Goal: Information Seeking & Learning: Learn about a topic

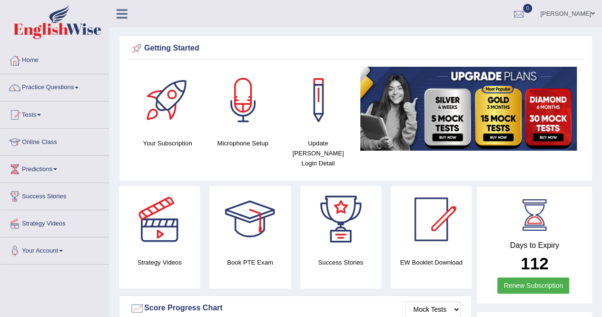
click at [46, 90] on link "Practice Questions" at bounding box center [54, 86] width 109 height 24
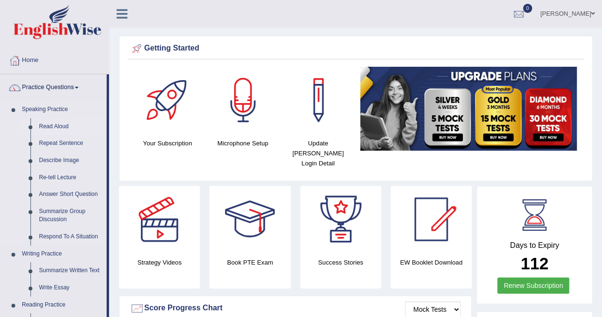
click at [48, 124] on link "Read Aloud" at bounding box center [71, 126] width 72 height 17
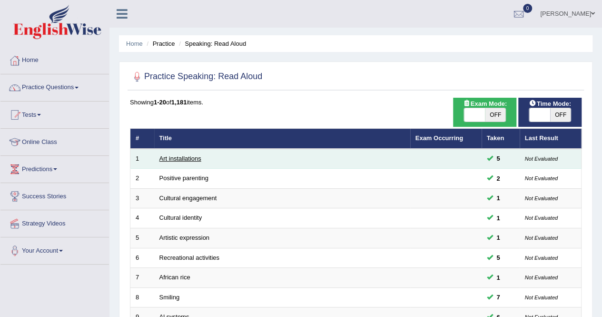
click at [180, 158] on link "Art installations" at bounding box center [181, 158] width 42 height 7
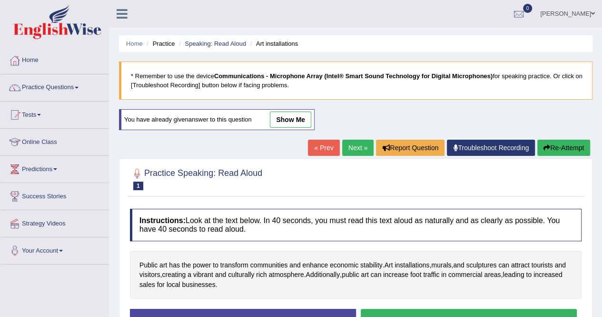
click at [359, 145] on link "Next »" at bounding box center [357, 148] width 31 height 16
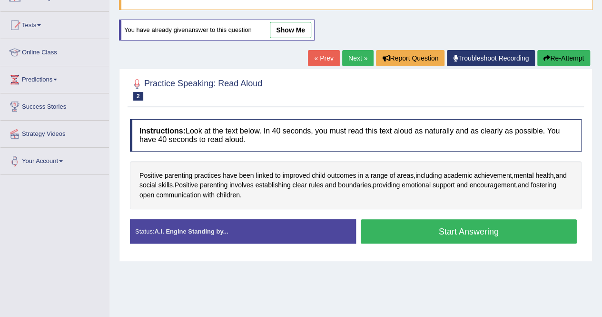
scroll to position [98, 0]
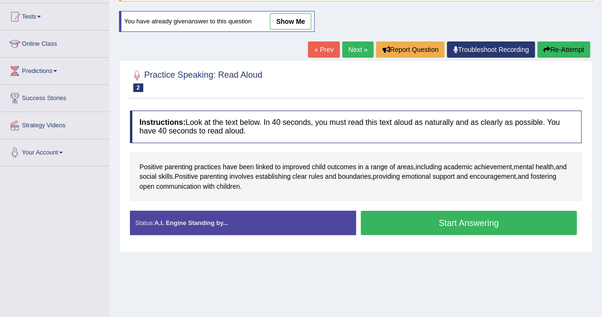
click at [452, 220] on button "Start Answering" at bounding box center [469, 222] width 217 height 24
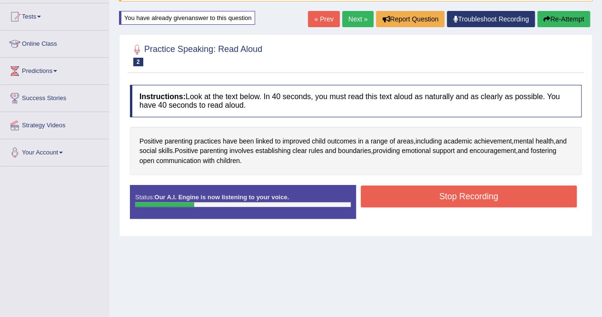
click at [452, 220] on div "Status: Our A.I. Engine is now listening to your voice. Start Answering Stop Re…" at bounding box center [356, 206] width 452 height 43
click at [424, 196] on button "Stop Recording" at bounding box center [469, 196] width 217 height 22
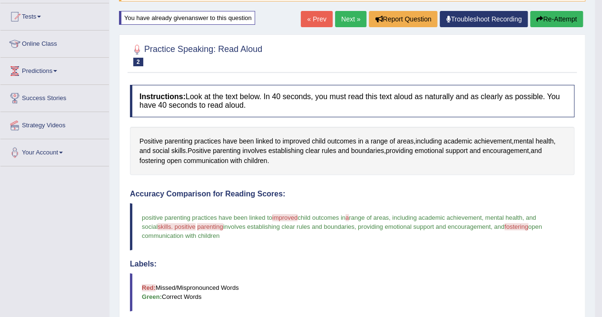
scroll to position [0, 0]
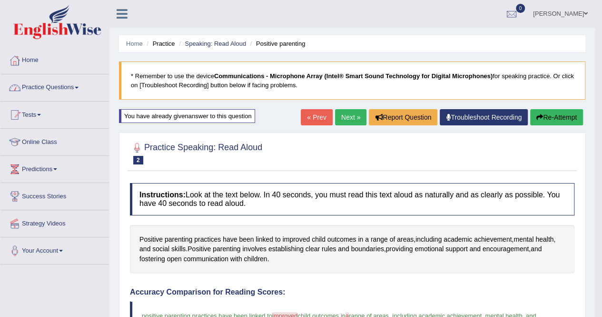
click at [50, 88] on link "Practice Questions" at bounding box center [54, 86] width 109 height 24
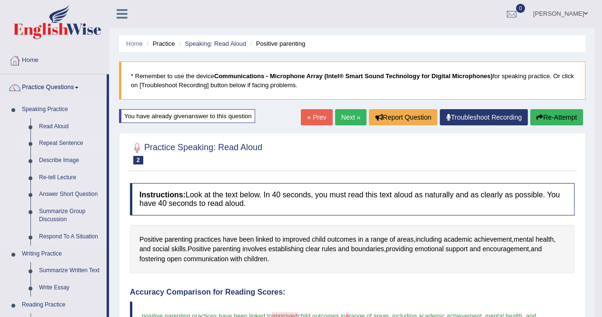
click at [63, 145] on link "Repeat Sentence" at bounding box center [71, 143] width 72 height 17
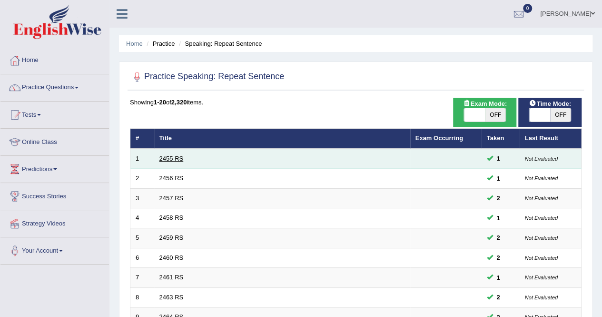
click at [170, 159] on link "2455 RS" at bounding box center [172, 158] width 24 height 7
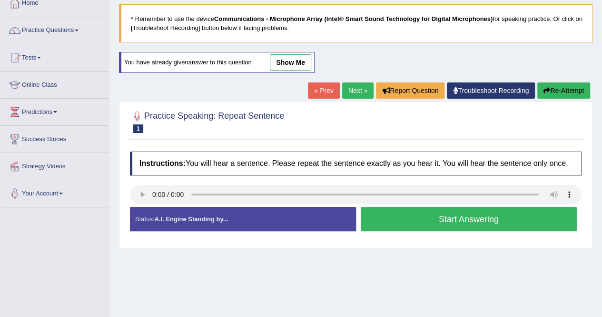
scroll to position [58, 0]
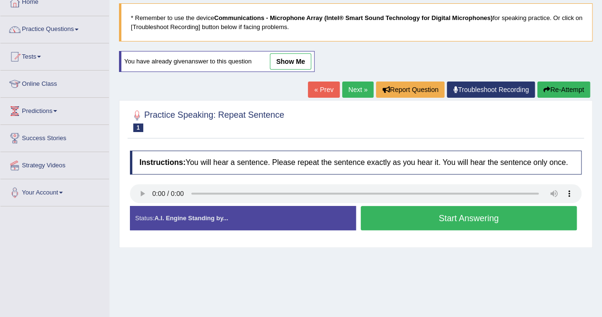
click at [401, 218] on button "Start Answering" at bounding box center [469, 218] width 217 height 24
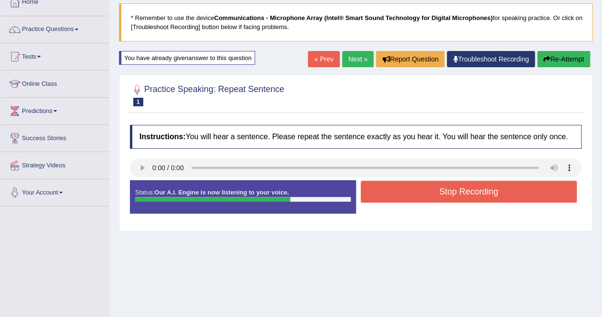
click at [399, 186] on button "Stop Recording" at bounding box center [469, 191] width 217 height 22
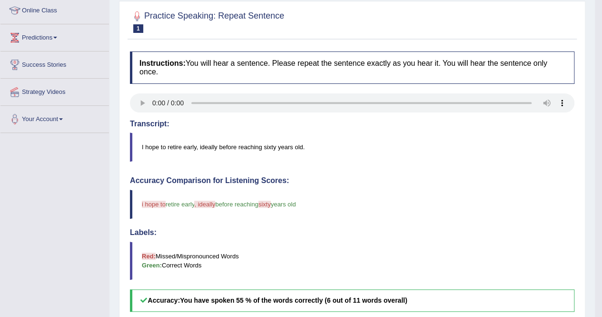
scroll to position [0, 0]
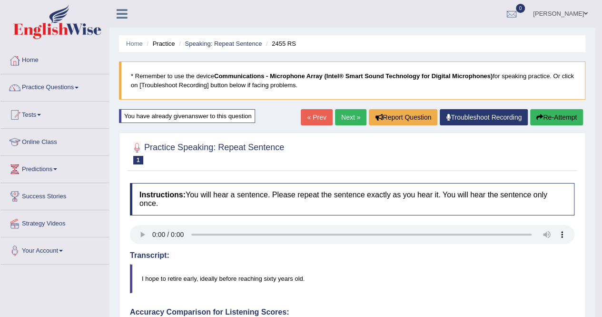
click at [346, 120] on link "Next »" at bounding box center [350, 117] width 31 height 16
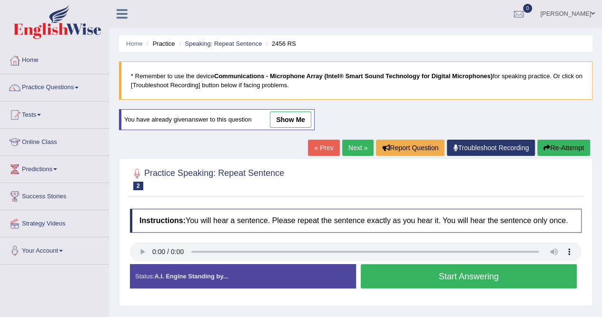
click at [405, 270] on button "Start Answering" at bounding box center [469, 276] width 217 height 24
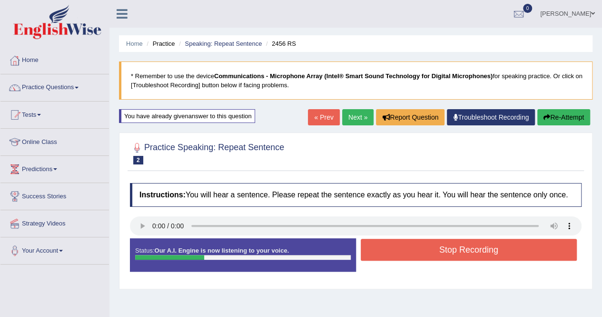
click at [405, 270] on div "Status: Our A.I. Engine is now listening to your voice. Start Answering Stop Re…" at bounding box center [356, 259] width 452 height 43
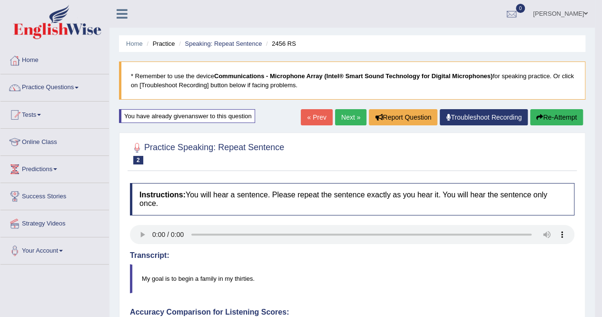
click at [340, 114] on link "Next »" at bounding box center [350, 117] width 31 height 16
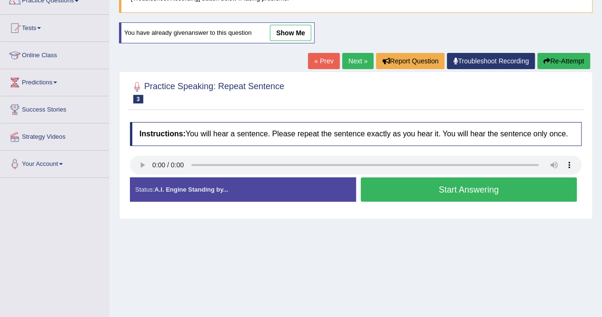
scroll to position [93, 0]
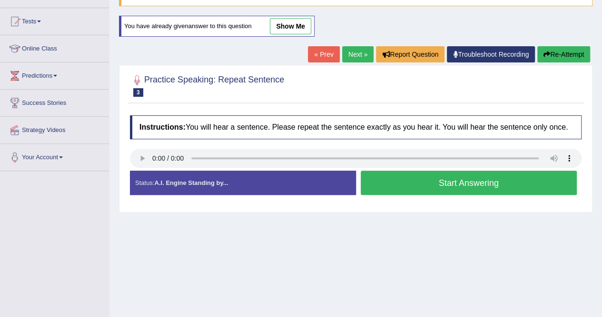
click at [459, 188] on button "Start Answering" at bounding box center [469, 182] width 217 height 24
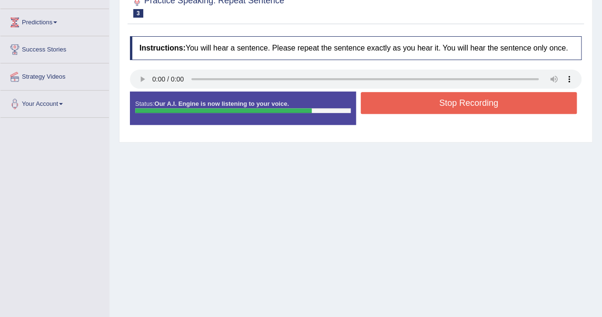
scroll to position [148, 0]
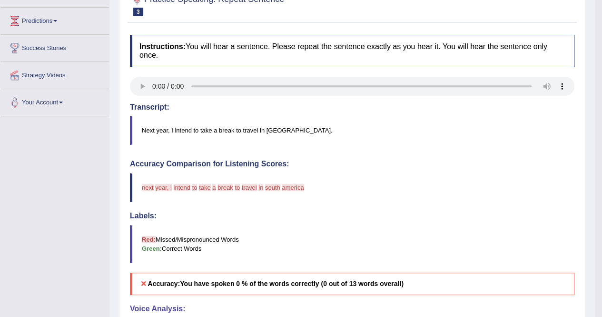
click at [602, 169] on html "Toggle navigation Home Practice Questions Speaking Practice Read Aloud Repeat S…" at bounding box center [301, 10] width 602 height 317
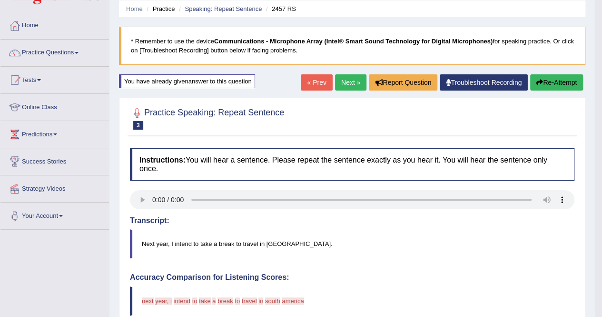
scroll to position [0, 0]
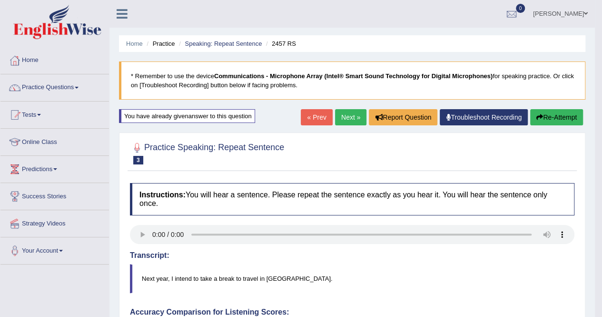
click at [349, 115] on link "Next »" at bounding box center [350, 117] width 31 height 16
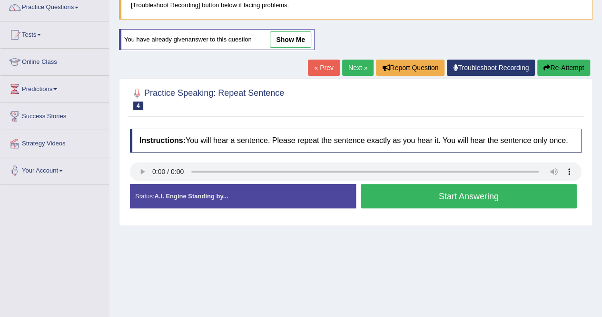
scroll to position [83, 0]
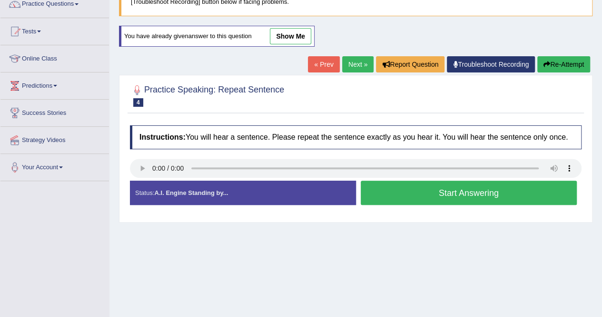
click at [551, 65] on button "Re-Attempt" at bounding box center [564, 64] width 53 height 16
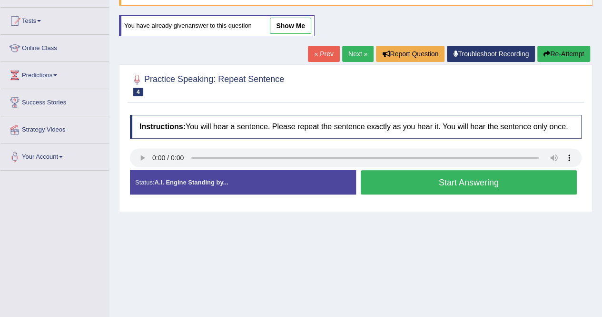
scroll to position [90, 0]
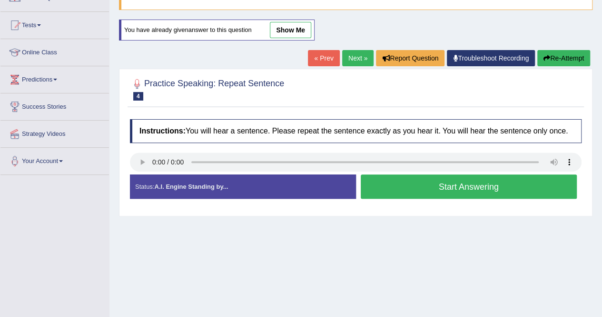
click at [344, 57] on link "Next »" at bounding box center [357, 58] width 31 height 16
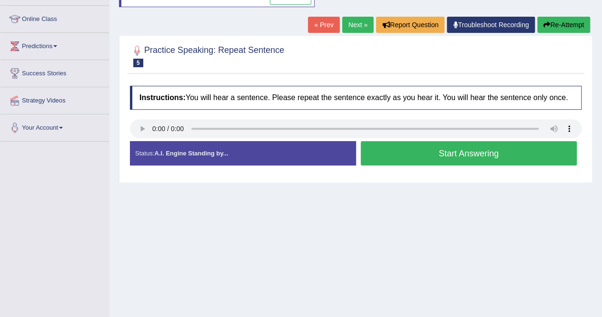
scroll to position [123, 0]
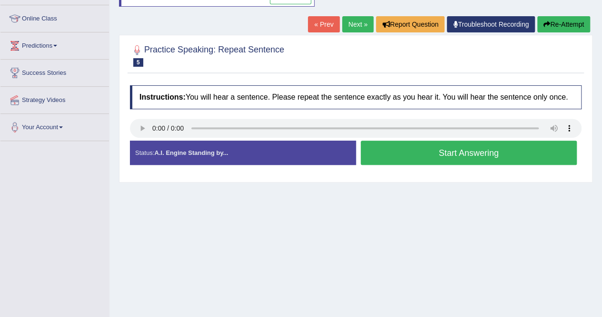
click at [475, 156] on button "Start Answering" at bounding box center [469, 152] width 217 height 24
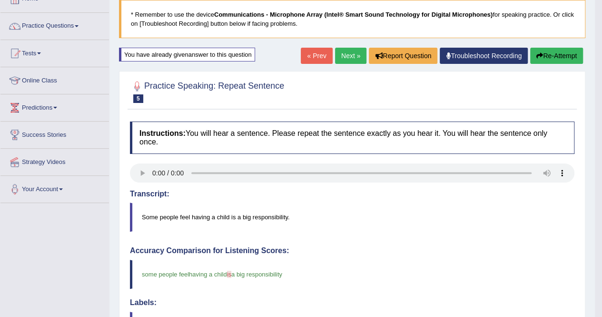
scroll to position [56, 0]
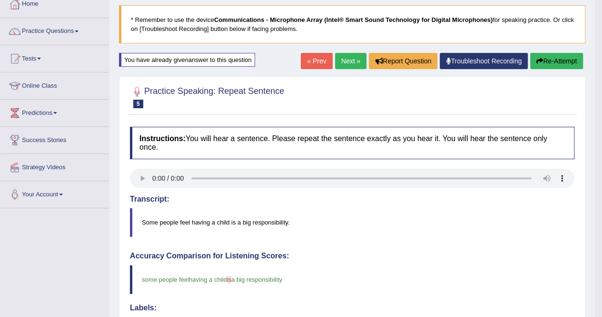
click at [342, 61] on link "Next »" at bounding box center [350, 61] width 31 height 16
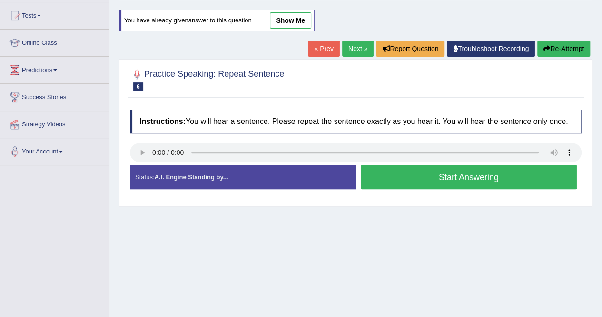
scroll to position [102, 0]
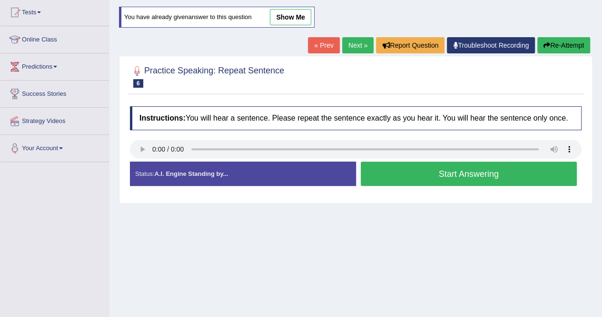
click at [354, 40] on link "Next »" at bounding box center [357, 45] width 31 height 16
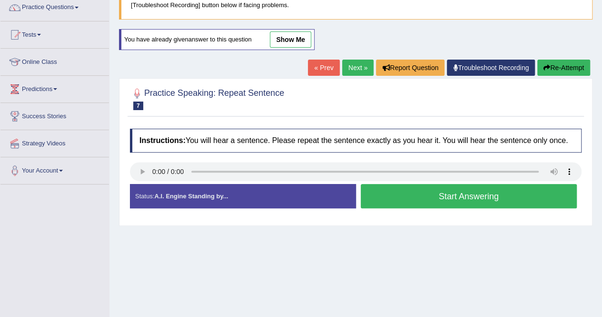
scroll to position [106, 0]
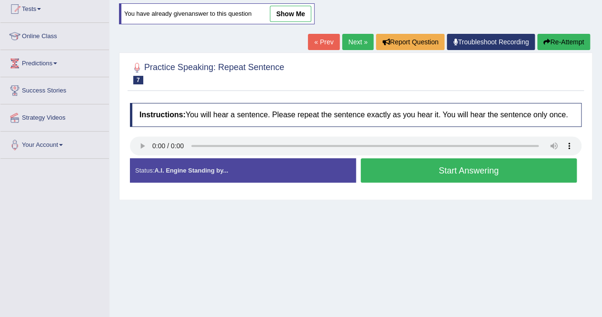
click at [359, 38] on link "Next »" at bounding box center [357, 42] width 31 height 16
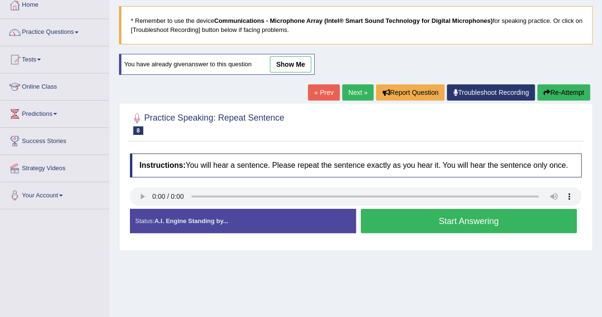
scroll to position [64, 0]
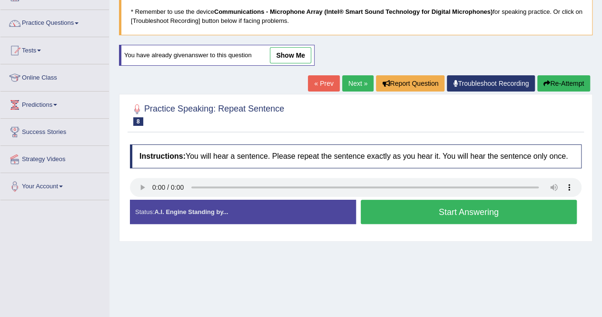
click at [300, 276] on div "Home Practice Speaking: Repeat Sentence 2463 RS * Remember to use the device Co…" at bounding box center [356, 174] width 493 height 476
click at [411, 210] on button "Start Answering" at bounding box center [469, 212] width 217 height 24
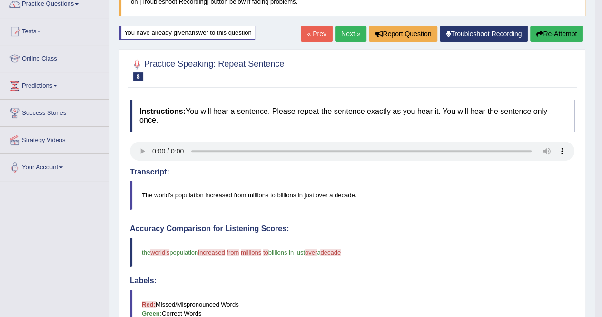
scroll to position [0, 0]
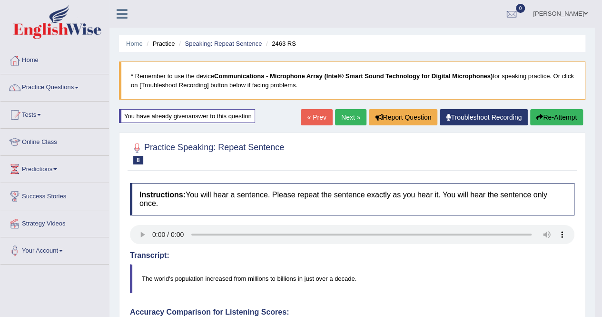
click at [344, 118] on link "Next »" at bounding box center [350, 117] width 31 height 16
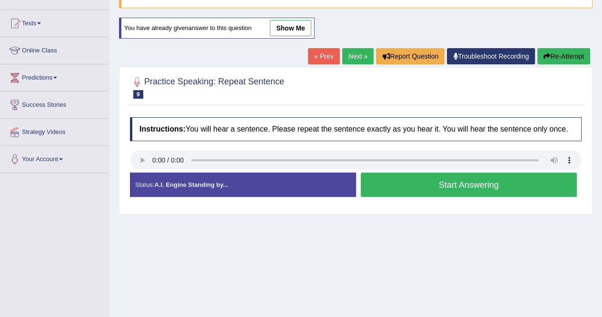
scroll to position [93, 0]
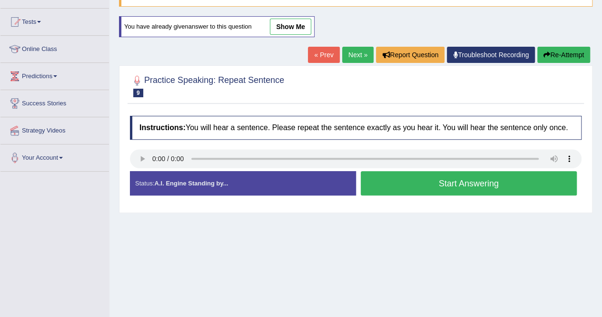
click at [458, 183] on button "Start Answering" at bounding box center [469, 183] width 217 height 24
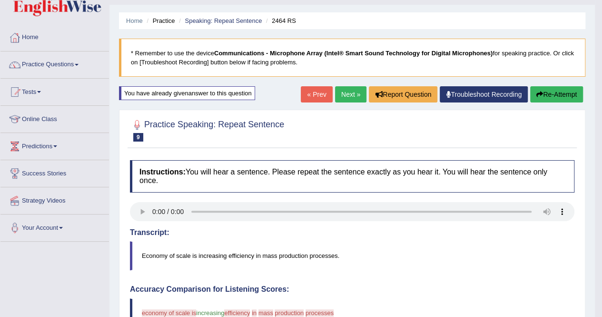
scroll to position [21, 0]
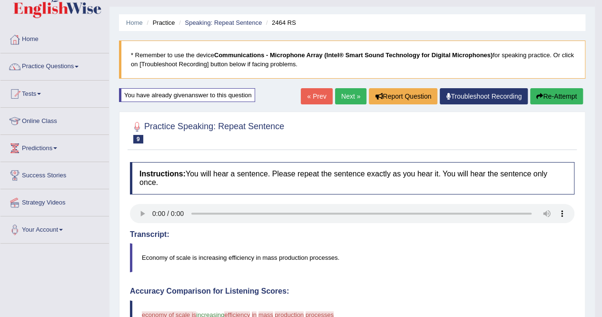
click at [576, 100] on button "Re-Attempt" at bounding box center [557, 96] width 53 height 16
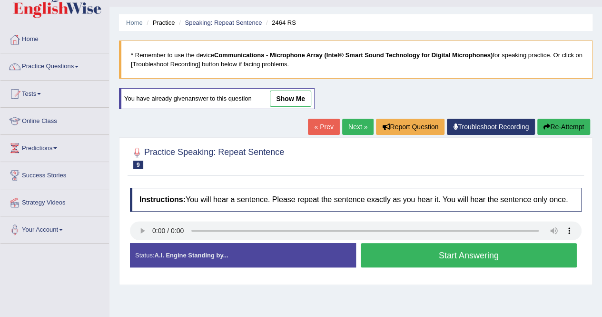
scroll to position [21, 0]
click at [383, 259] on button "Start Answering" at bounding box center [469, 255] width 217 height 24
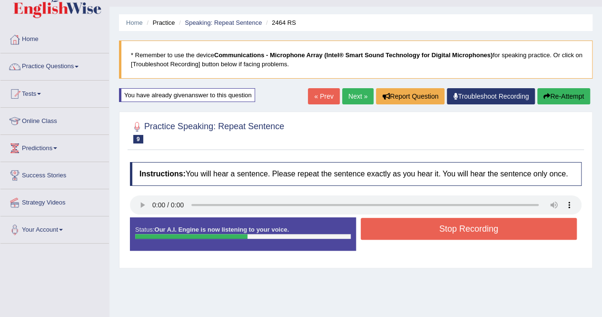
click at [397, 229] on button "Stop Recording" at bounding box center [469, 229] width 217 height 22
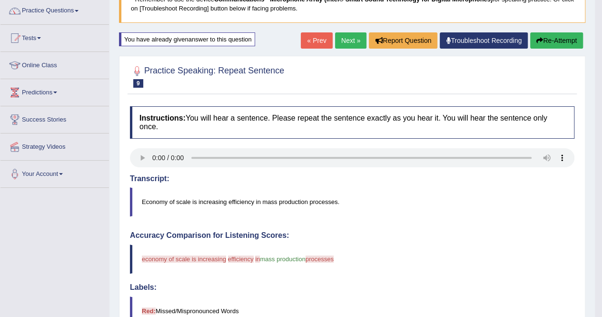
scroll to position [68, 0]
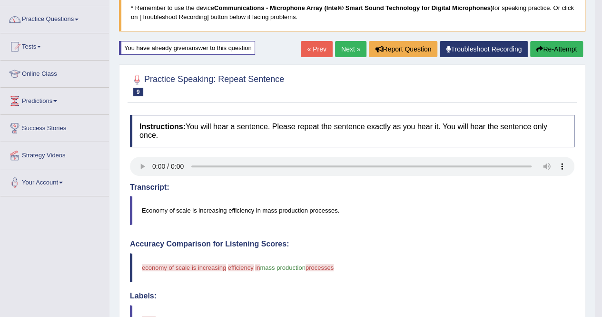
click at [341, 47] on link "Next »" at bounding box center [350, 49] width 31 height 16
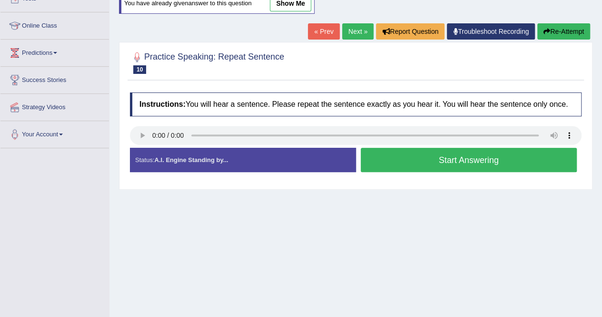
scroll to position [156, 0]
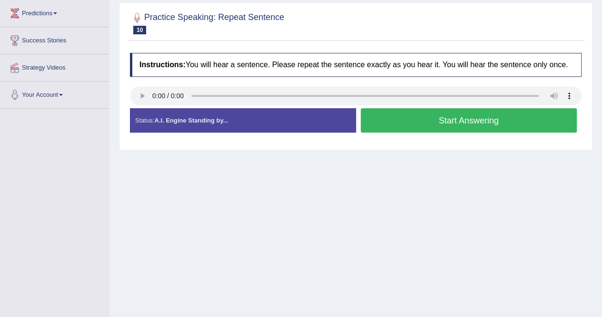
click at [403, 119] on button "Start Answering" at bounding box center [469, 120] width 217 height 24
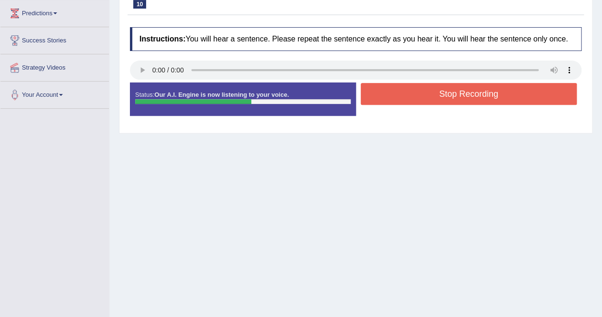
click at [397, 97] on button "Stop Recording" at bounding box center [469, 94] width 217 height 22
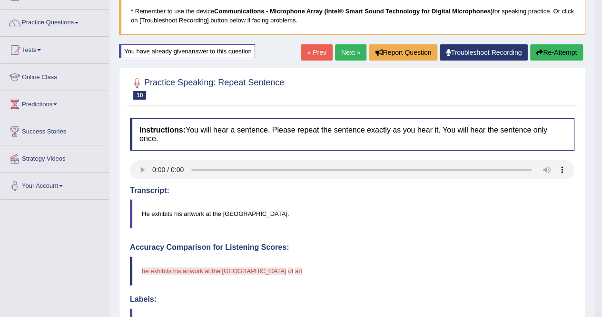
scroll to position [0, 0]
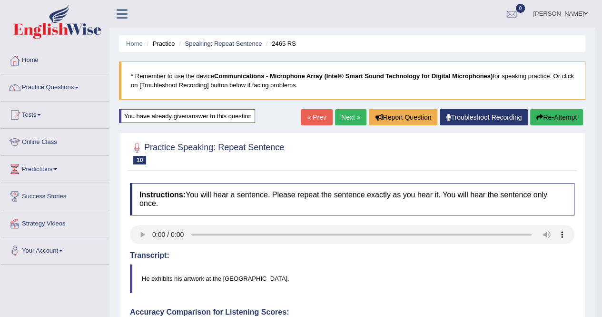
click at [349, 116] on link "Next »" at bounding box center [350, 117] width 31 height 16
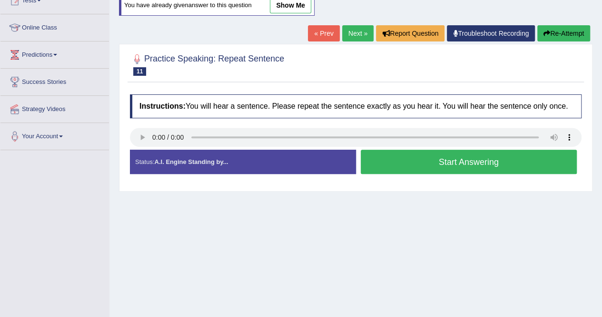
scroll to position [122, 0]
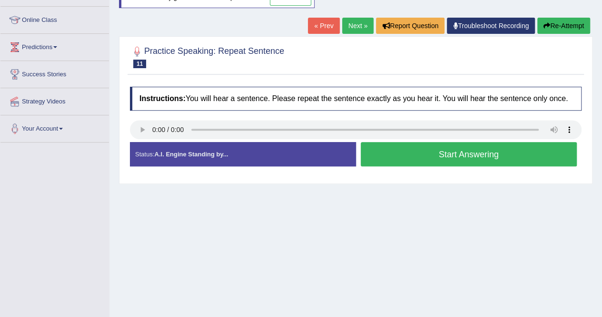
click at [485, 150] on button "Start Answering" at bounding box center [469, 154] width 217 height 24
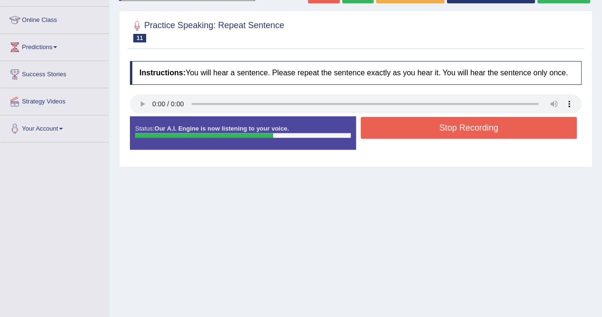
click at [467, 126] on button "Stop Recording" at bounding box center [469, 128] width 217 height 22
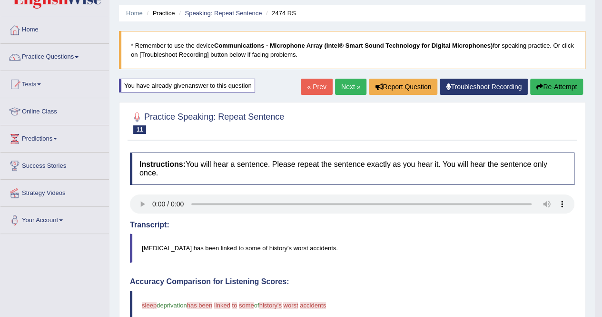
scroll to position [0, 0]
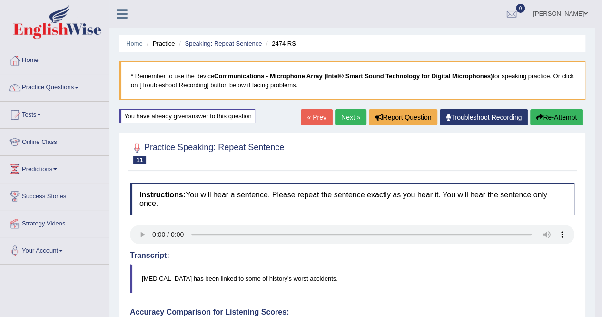
click at [355, 115] on link "Next »" at bounding box center [350, 117] width 31 height 16
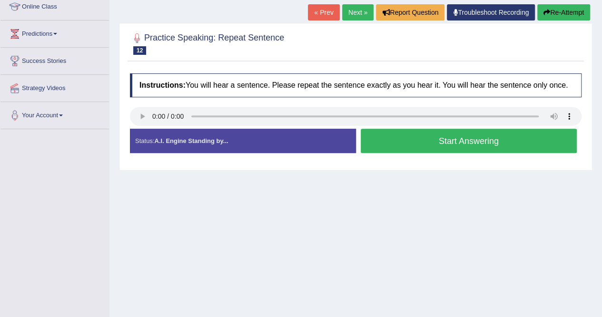
scroll to position [183, 0]
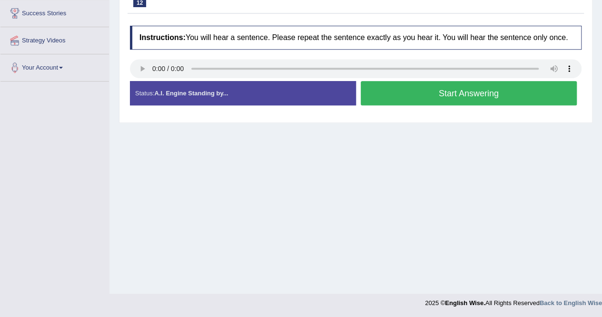
click at [393, 92] on button "Start Answering" at bounding box center [469, 93] width 217 height 24
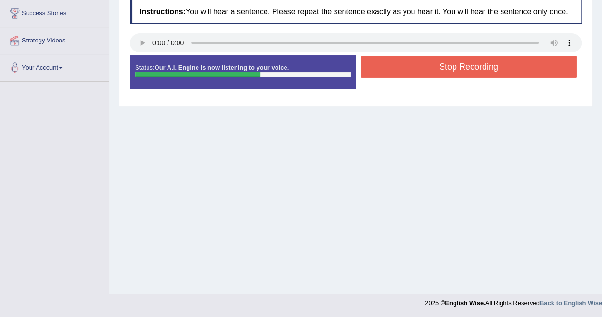
click at [402, 71] on button "Stop Recording" at bounding box center [469, 67] width 217 height 22
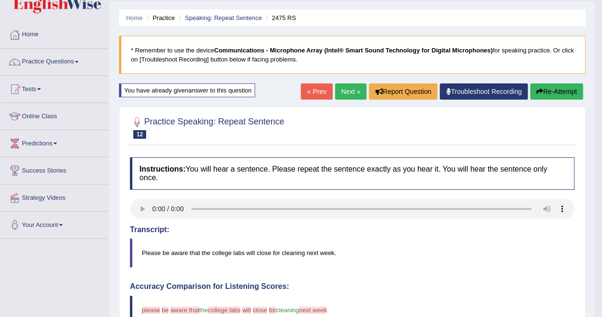
scroll to position [10, 0]
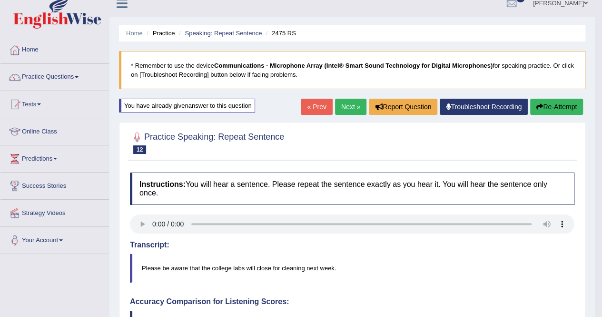
click at [46, 76] on link "Practice Questions" at bounding box center [54, 76] width 109 height 24
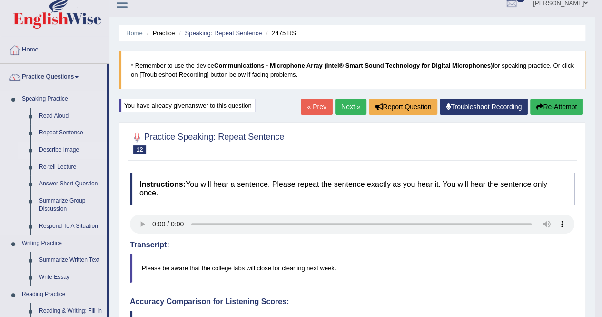
click at [70, 150] on link "Describe Image" at bounding box center [71, 149] width 72 height 17
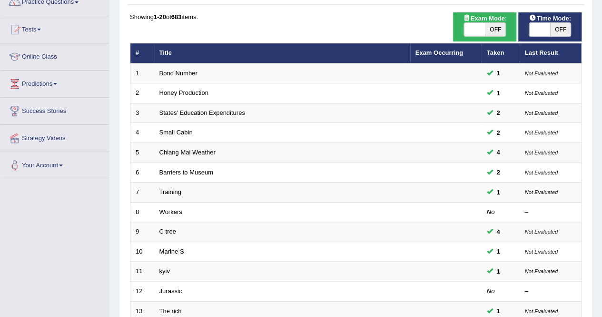
scroll to position [91, 0]
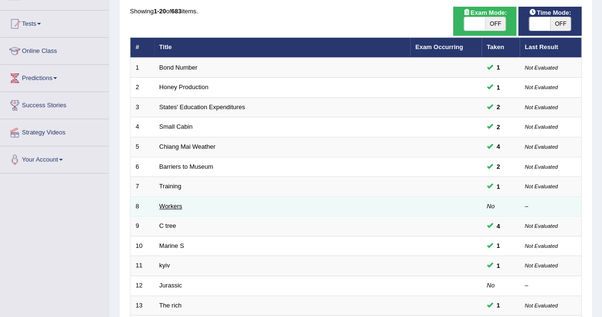
click at [174, 202] on link "Workers" at bounding box center [171, 205] width 23 height 7
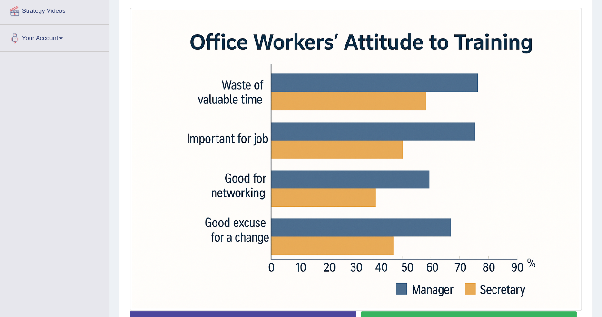
scroll to position [222, 0]
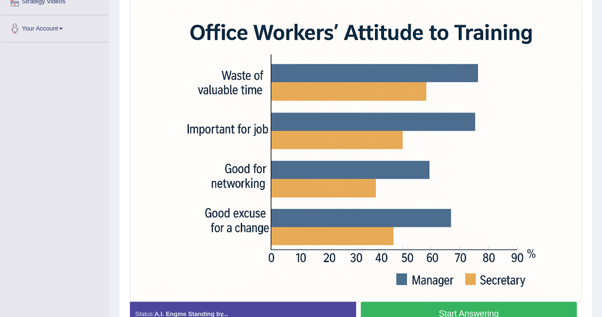
click at [483, 305] on button "Start Answering" at bounding box center [469, 313] width 217 height 24
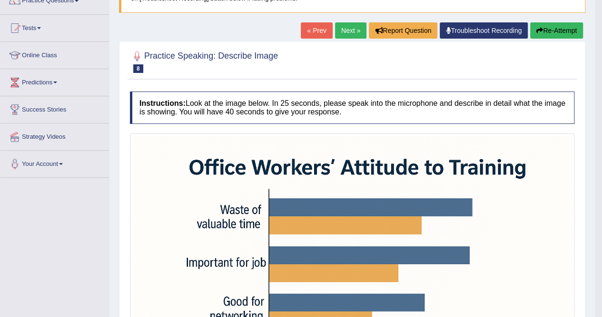
scroll to position [83, 0]
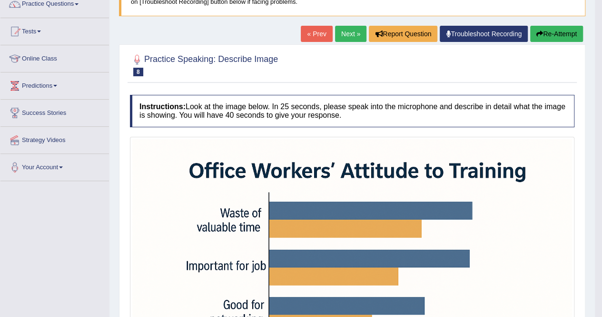
click at [343, 37] on link "Next »" at bounding box center [350, 34] width 31 height 16
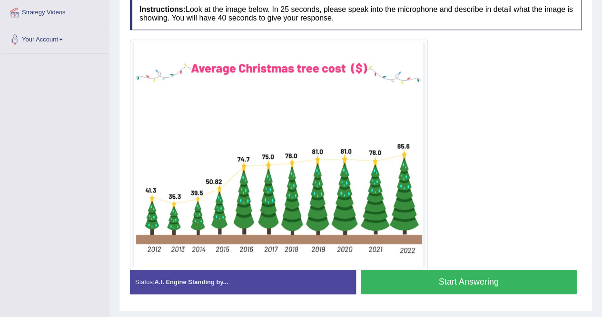
scroll to position [211, 0]
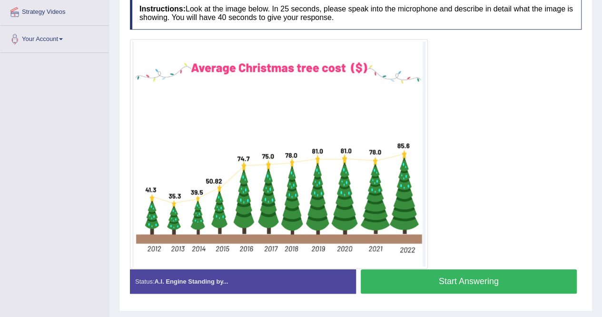
click at [474, 272] on button "Start Answering" at bounding box center [469, 281] width 217 height 24
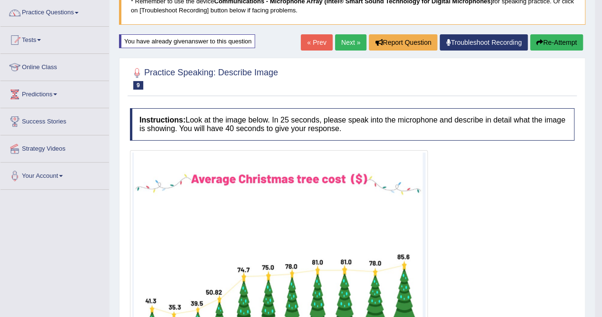
scroll to position [70, 0]
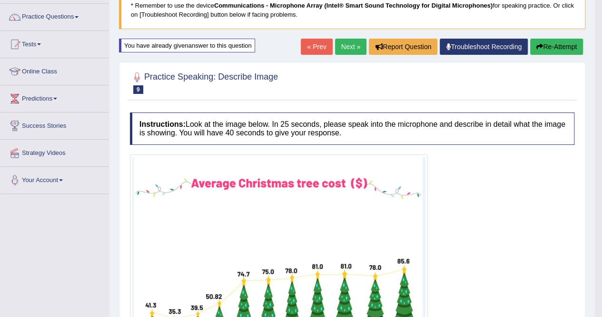
click at [344, 47] on link "Next »" at bounding box center [350, 47] width 31 height 16
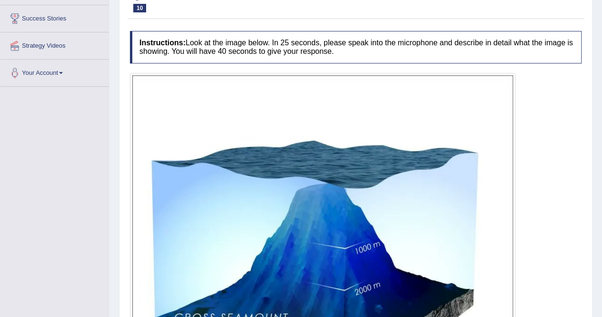
drag, startPoint x: 0, startPoint y: 0, endPoint x: 609, endPoint y: 200, distance: 641.0
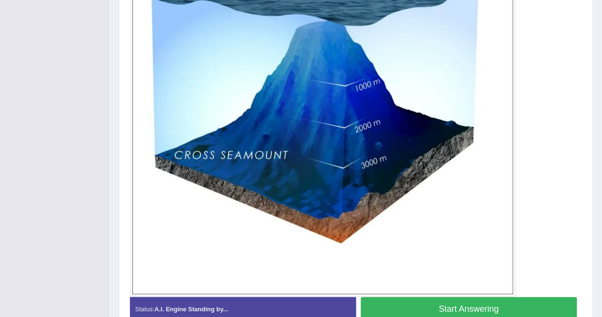
scroll to position [345, 0]
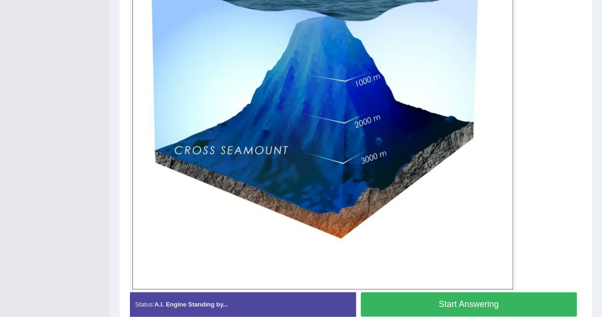
click at [426, 302] on button "Start Answering" at bounding box center [469, 304] width 217 height 24
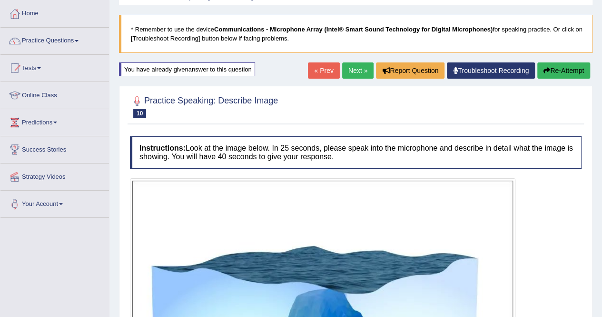
scroll to position [35, 0]
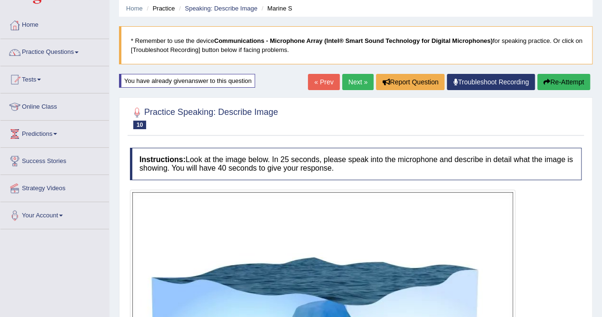
click at [361, 81] on link "Next »" at bounding box center [357, 82] width 31 height 16
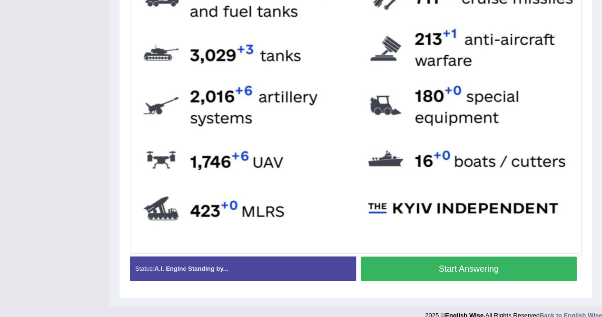
scroll to position [458, 0]
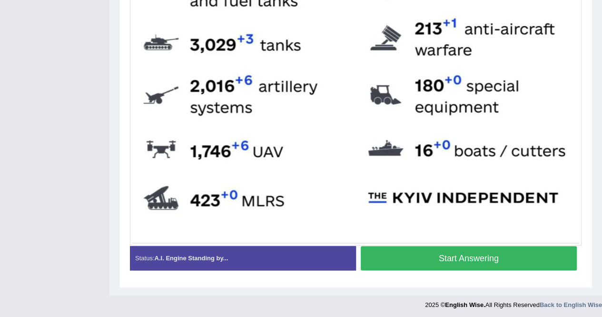
click at [460, 252] on button "Start Answering" at bounding box center [469, 258] width 217 height 24
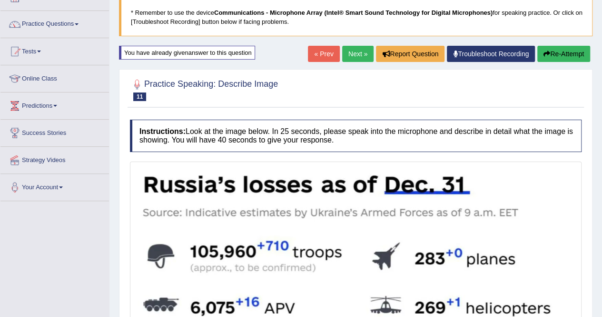
scroll to position [45, 0]
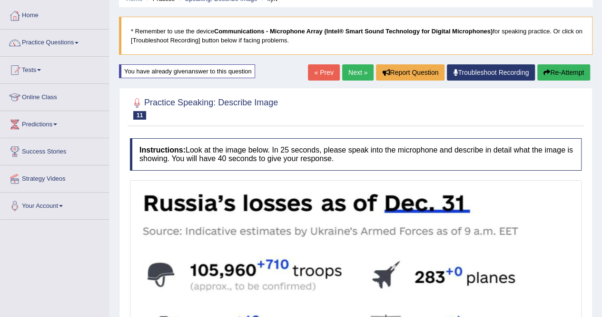
click at [352, 71] on link "Next »" at bounding box center [357, 72] width 31 height 16
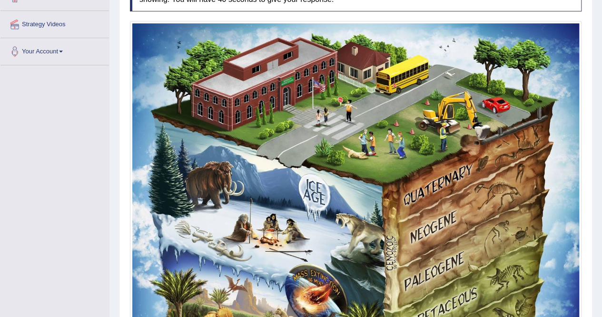
scroll to position [201, 0]
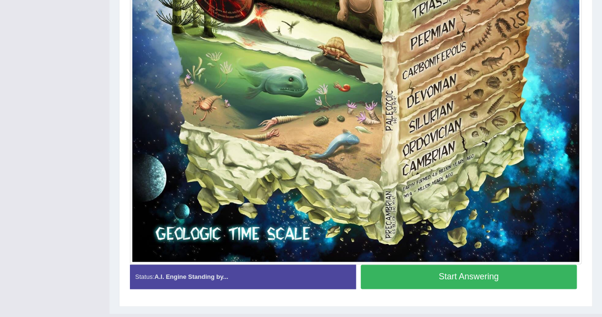
click at [498, 273] on button "Start Answering" at bounding box center [469, 276] width 217 height 24
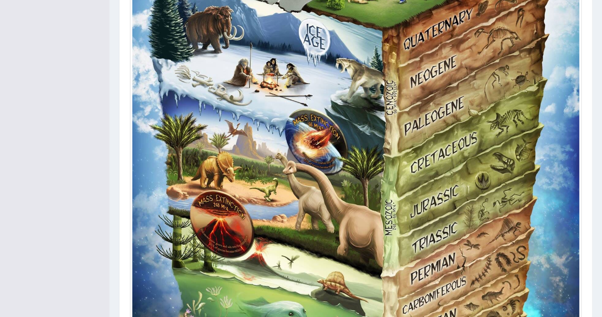
scroll to position [340, 0]
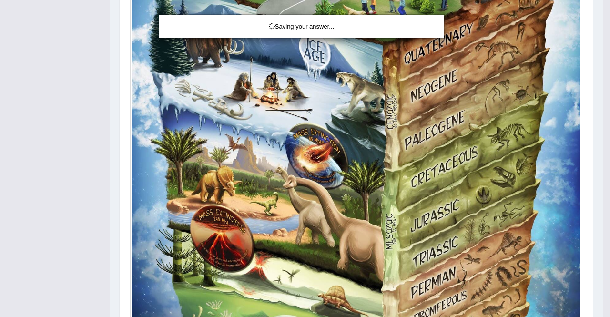
drag, startPoint x: 608, startPoint y: 209, endPoint x: 602, endPoint y: 114, distance: 95.4
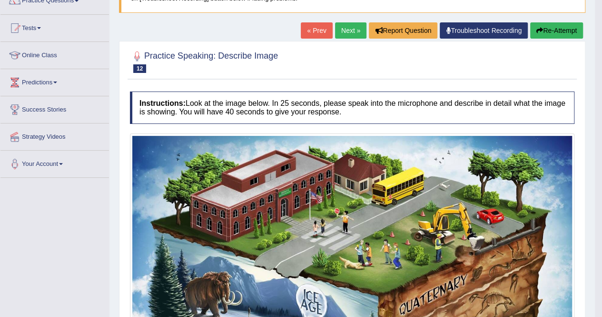
scroll to position [0, 0]
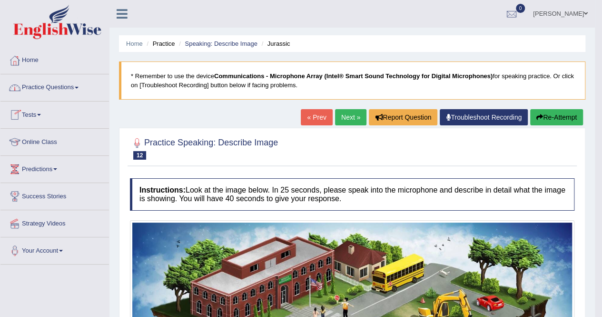
click at [60, 84] on link "Practice Questions" at bounding box center [54, 86] width 109 height 24
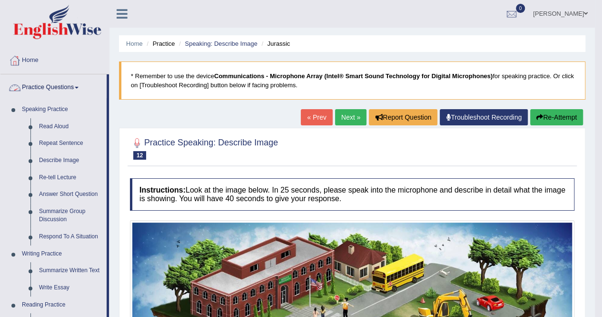
click at [67, 85] on link "Practice Questions" at bounding box center [53, 86] width 106 height 24
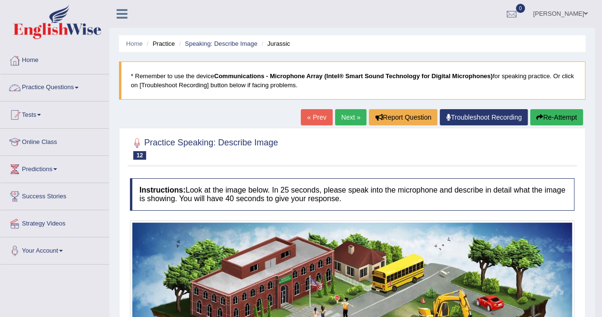
click at [64, 83] on link "Practice Questions" at bounding box center [54, 86] width 109 height 24
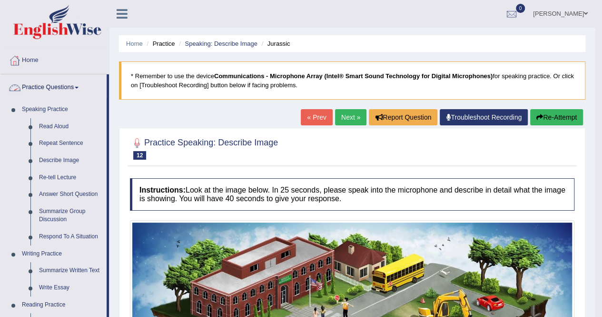
click at [64, 94] on link "Practice Questions" at bounding box center [53, 86] width 106 height 24
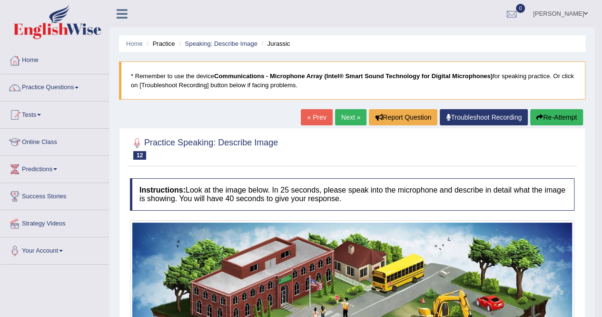
click at [29, 120] on link "Tests" at bounding box center [54, 113] width 109 height 24
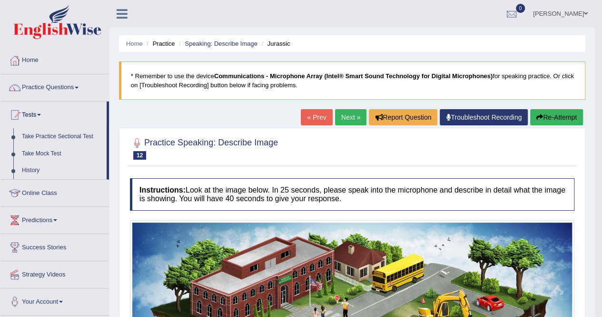
click at [29, 120] on link "Tests" at bounding box center [53, 113] width 106 height 24
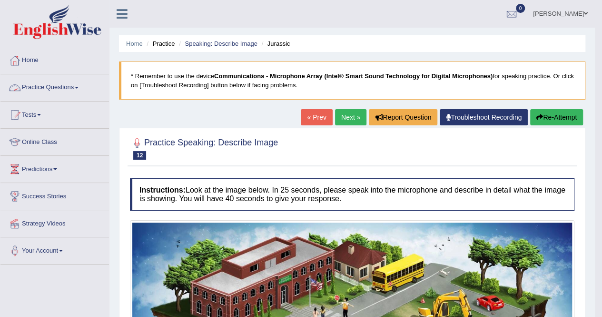
click at [52, 88] on link "Practice Questions" at bounding box center [54, 86] width 109 height 24
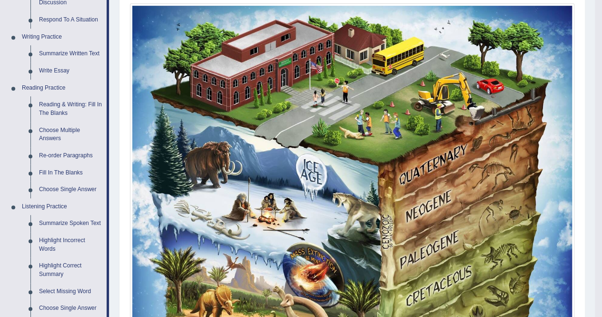
scroll to position [245, 0]
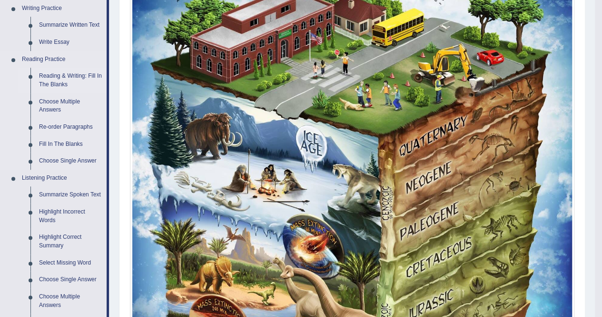
click at [63, 75] on link "Reading & Writing: Fill In The Blanks" at bounding box center [71, 80] width 72 height 25
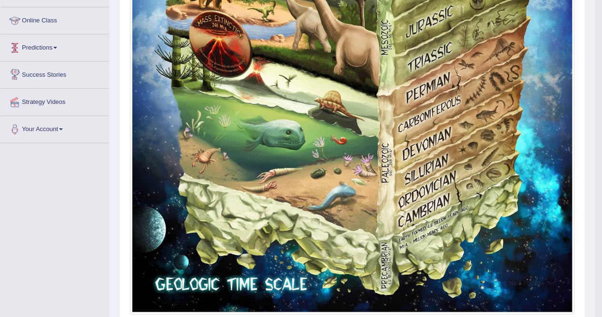
scroll to position [574, 0]
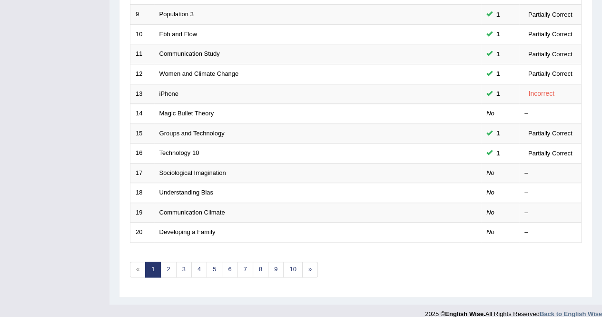
scroll to position [309, 0]
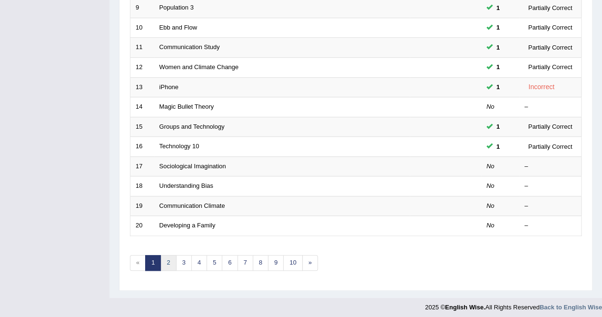
click at [166, 258] on link "2" at bounding box center [168, 263] width 16 height 16
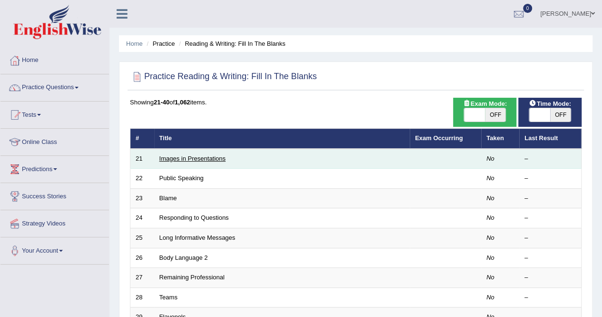
click at [199, 160] on link "Images in Presentations" at bounding box center [193, 158] width 66 height 7
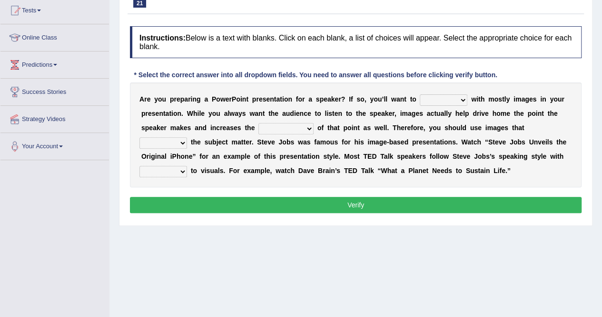
scroll to position [106, 0]
